Goal: Information Seeking & Learning: Learn about a topic

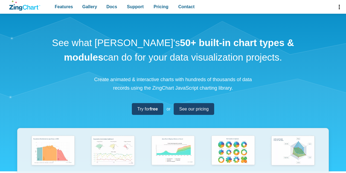
click at [15, 112] on div "See what [PERSON_NAME]'s 50+ built-in chart types & modules can do for your dat…" at bounding box center [173, 145] width 346 height 262
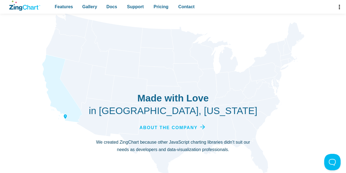
scroll to position [1802, 0]
click at [159, 8] on span "Pricing" at bounding box center [160, 6] width 15 height 7
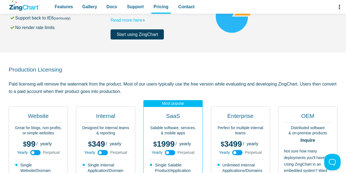
scroll to position [134, 0]
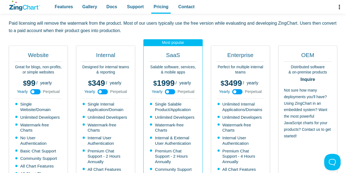
click at [102, 92] on use "App Content" at bounding box center [102, 91] width 10 height 5
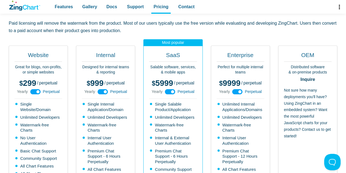
click at [102, 92] on use "App Content" at bounding box center [102, 91] width 10 height 5
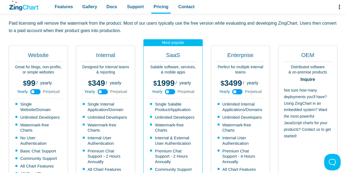
click at [102, 92] on use "App Content" at bounding box center [102, 91] width 10 height 5
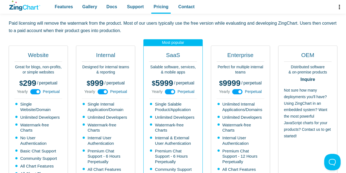
click at [102, 92] on use "App Content" at bounding box center [102, 91] width 10 height 5
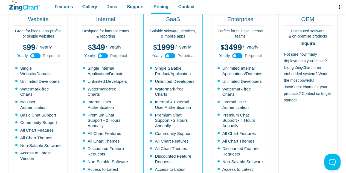
scroll to position [170, 0]
